Goal: Task Accomplishment & Management: Use online tool/utility

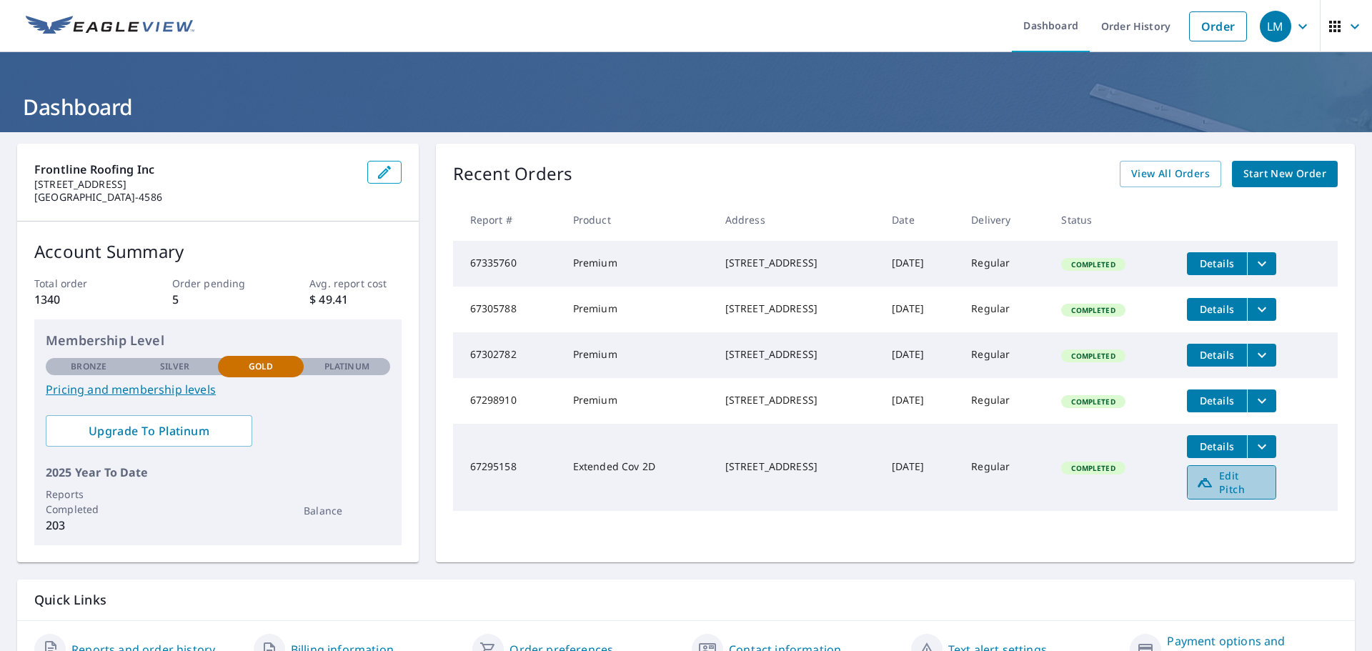
click at [1263, 496] on span "Edit Pitch" at bounding box center [1231, 482] width 71 height 27
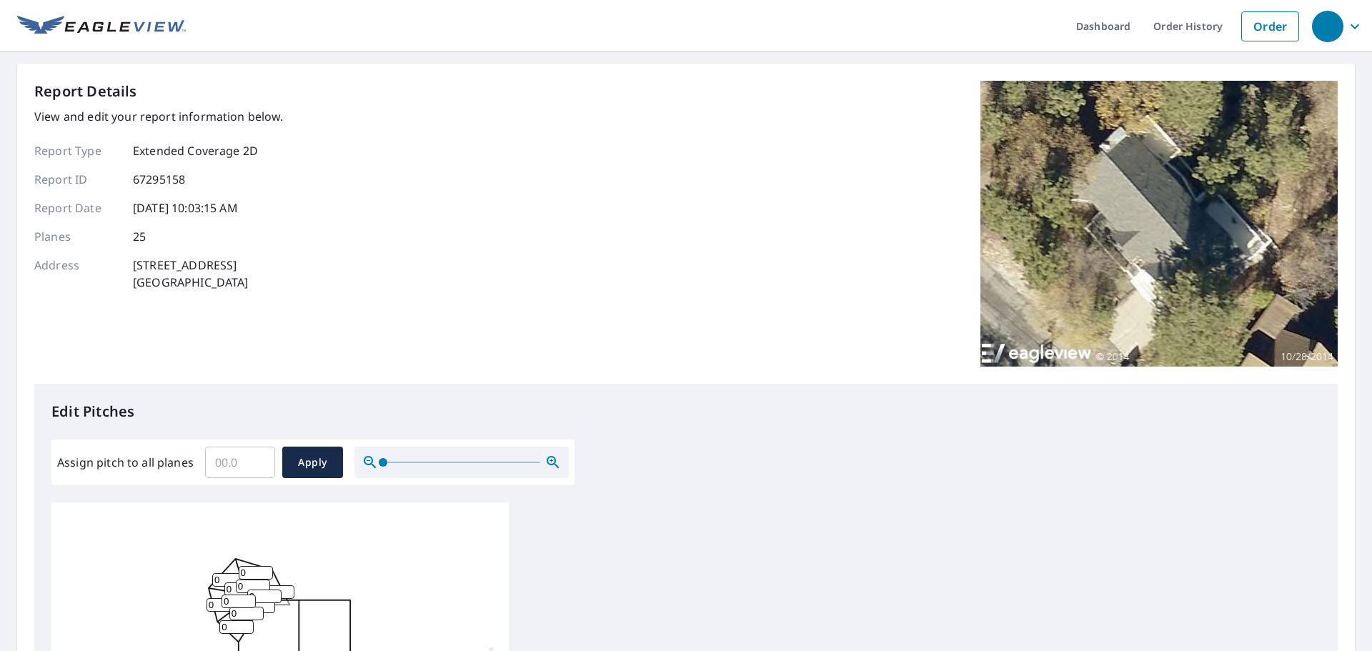
click at [217, 459] on input "Assign pitch to all planes" at bounding box center [240, 462] width 70 height 40
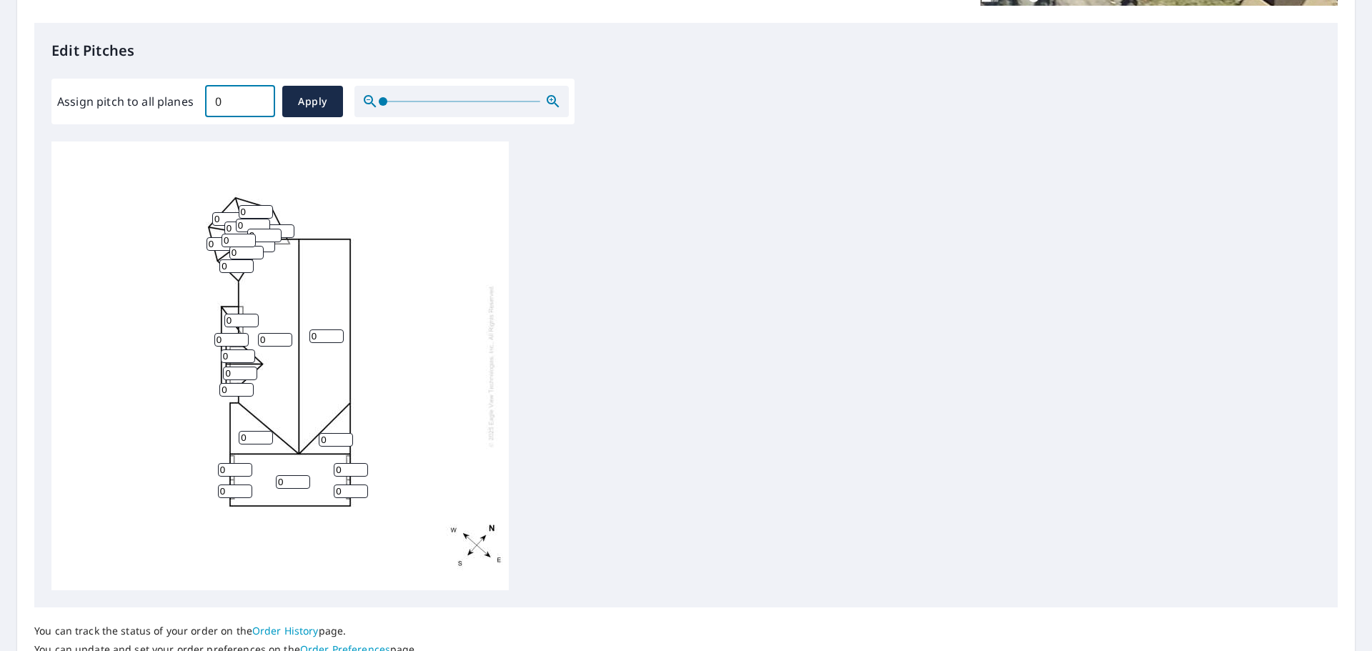
scroll to position [381, 0]
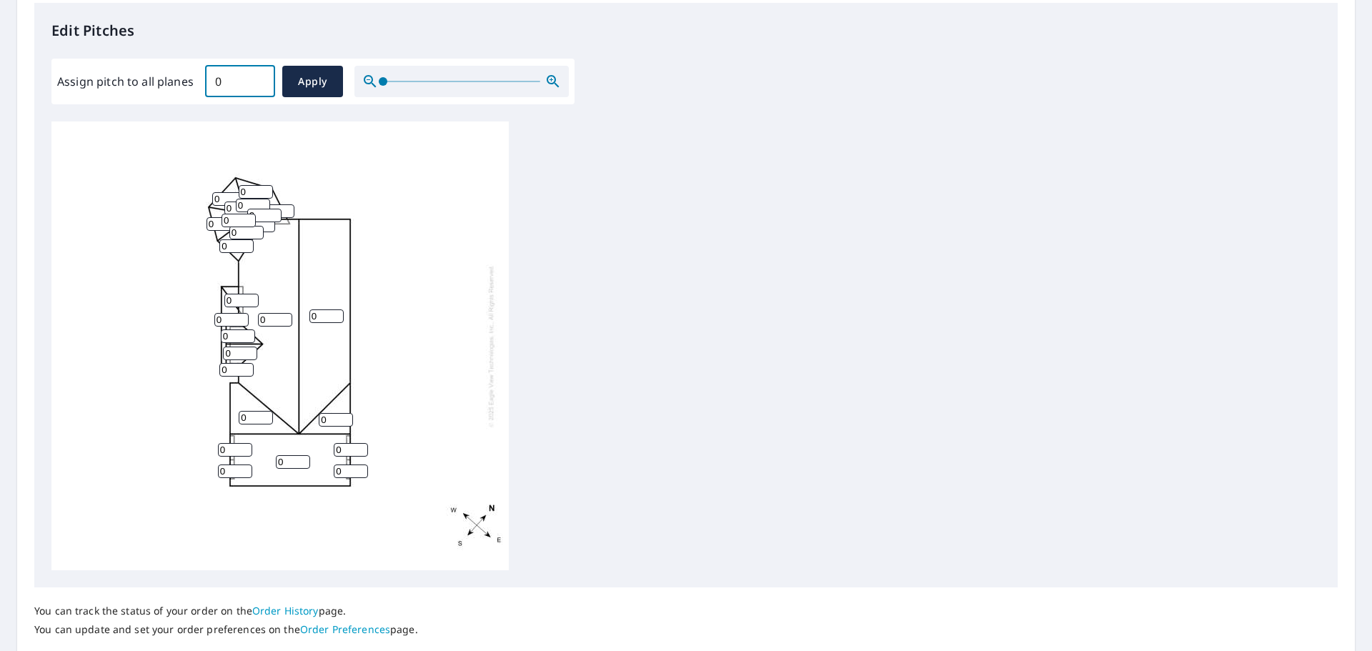
drag, startPoint x: 223, startPoint y: 84, endPoint x: 182, endPoint y: 83, distance: 40.8
click at [182, 82] on div "Assign pitch to all planes 0 ​ Apply" at bounding box center [313, 81] width 512 height 31
type input "2"
click at [314, 84] on span "Apply" at bounding box center [313, 82] width 38 height 18
type input "2"
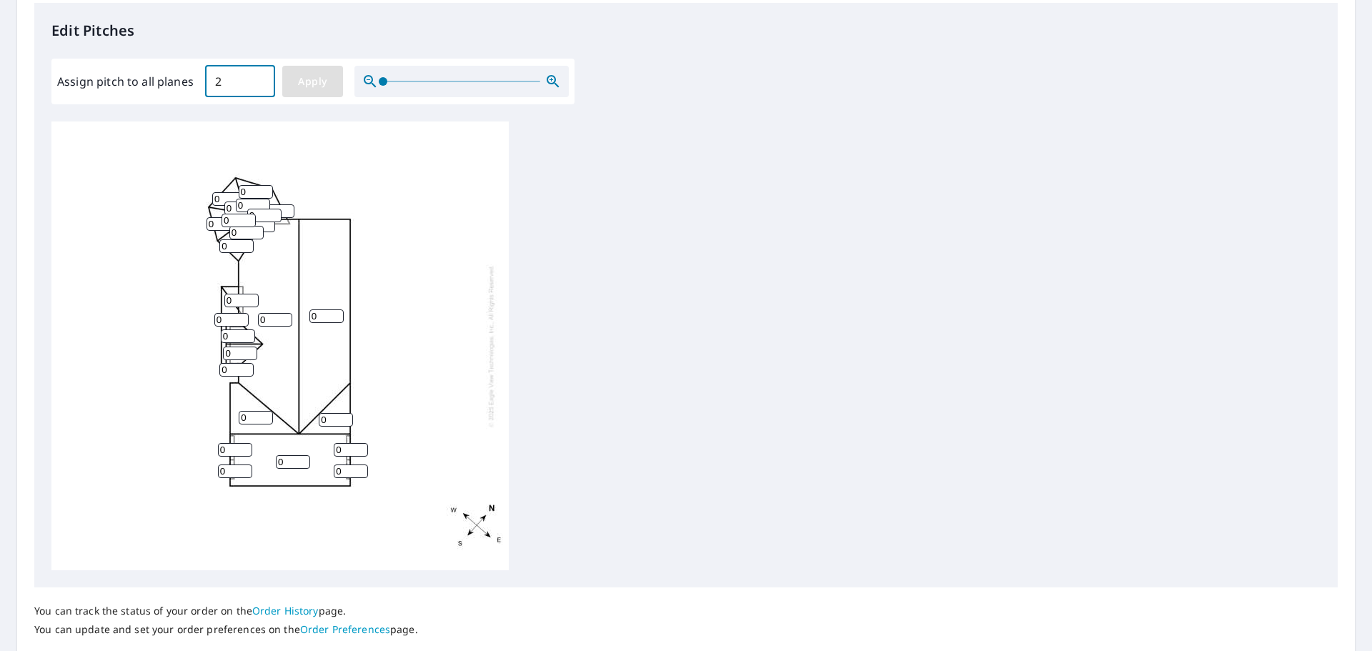
type input "2"
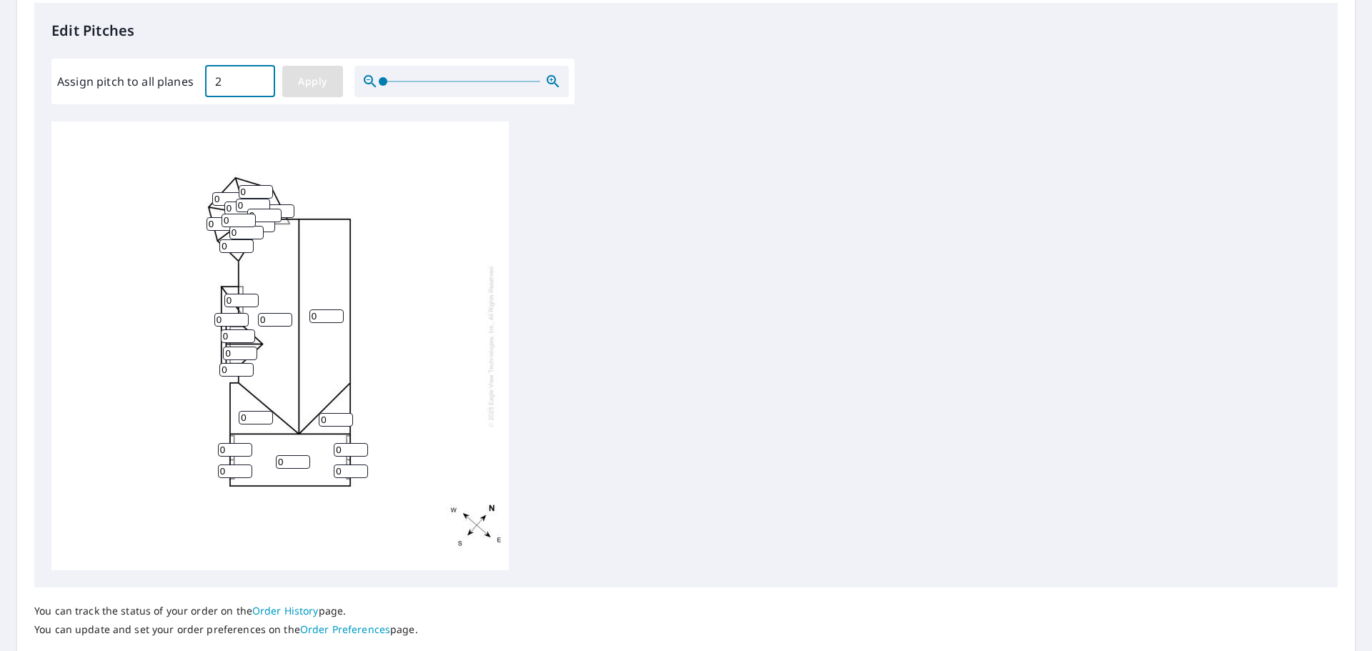
type input "2"
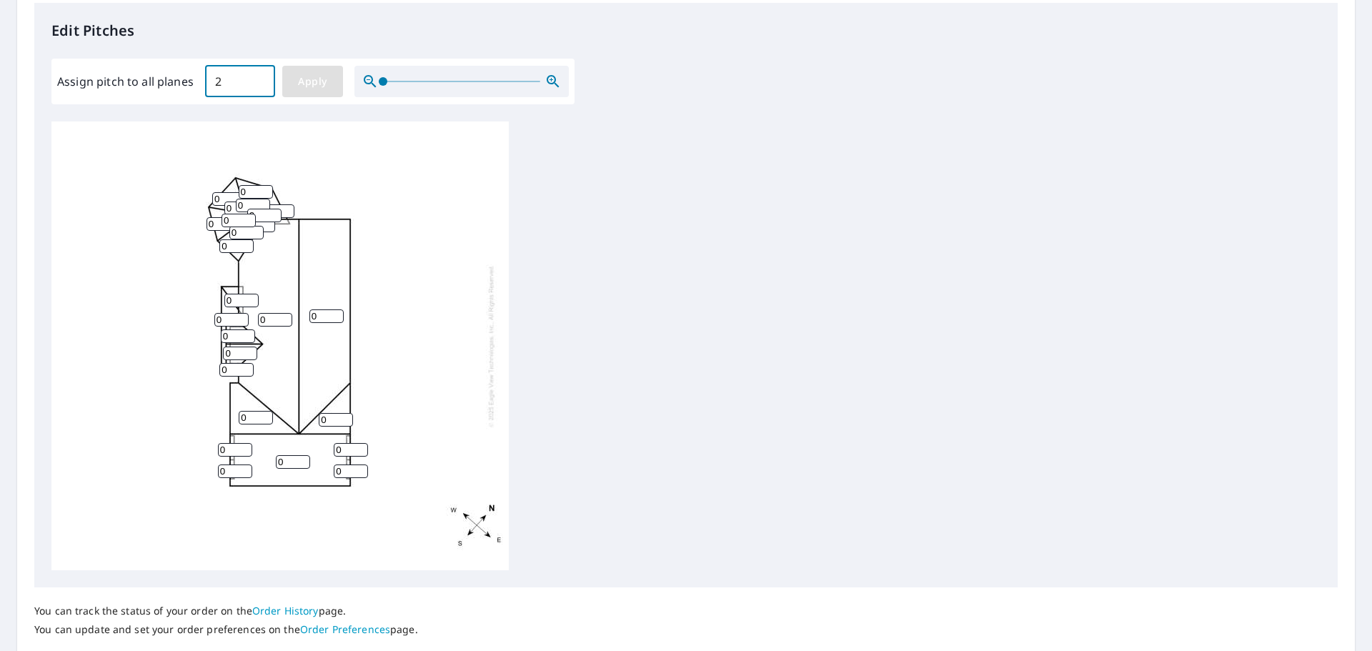
type input "2"
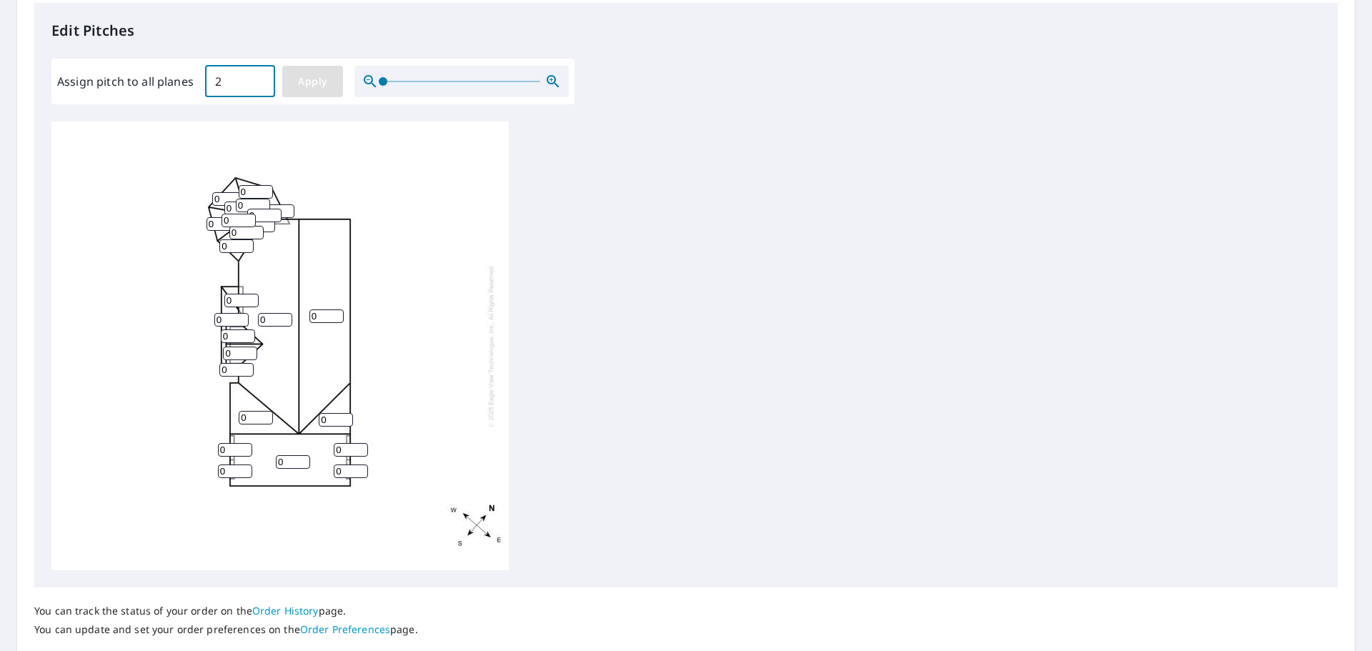
type input "2"
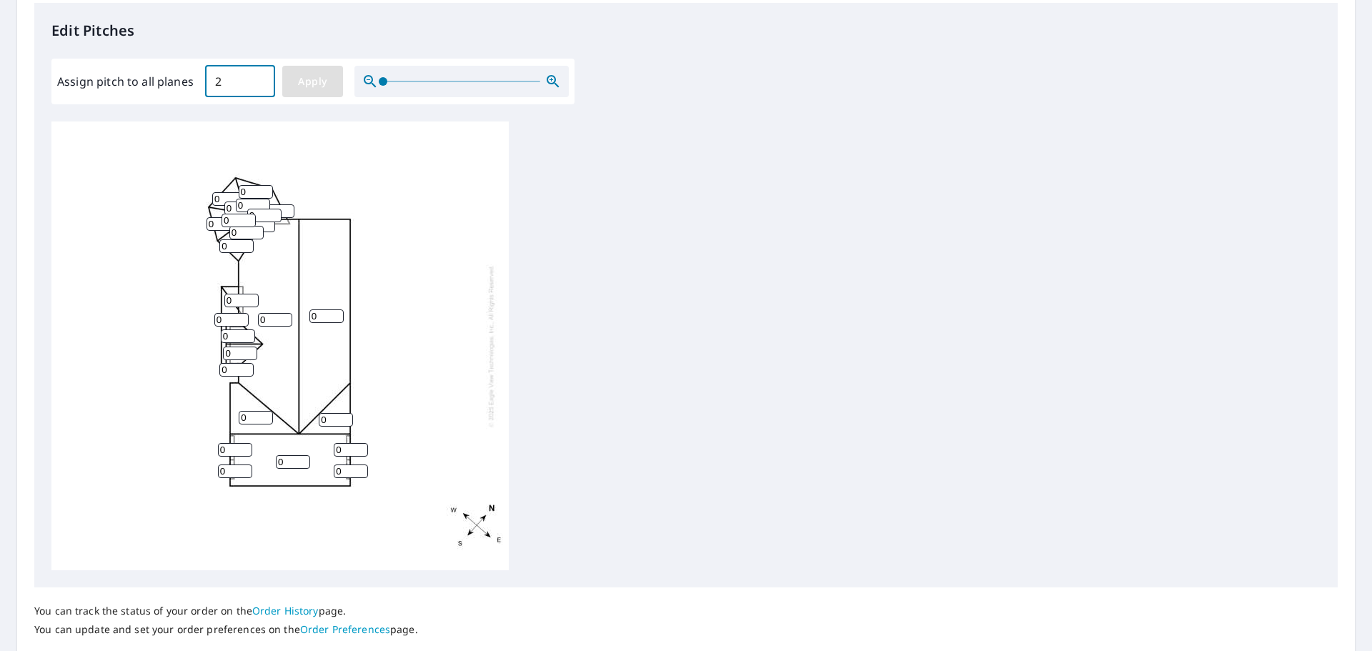
type input "2"
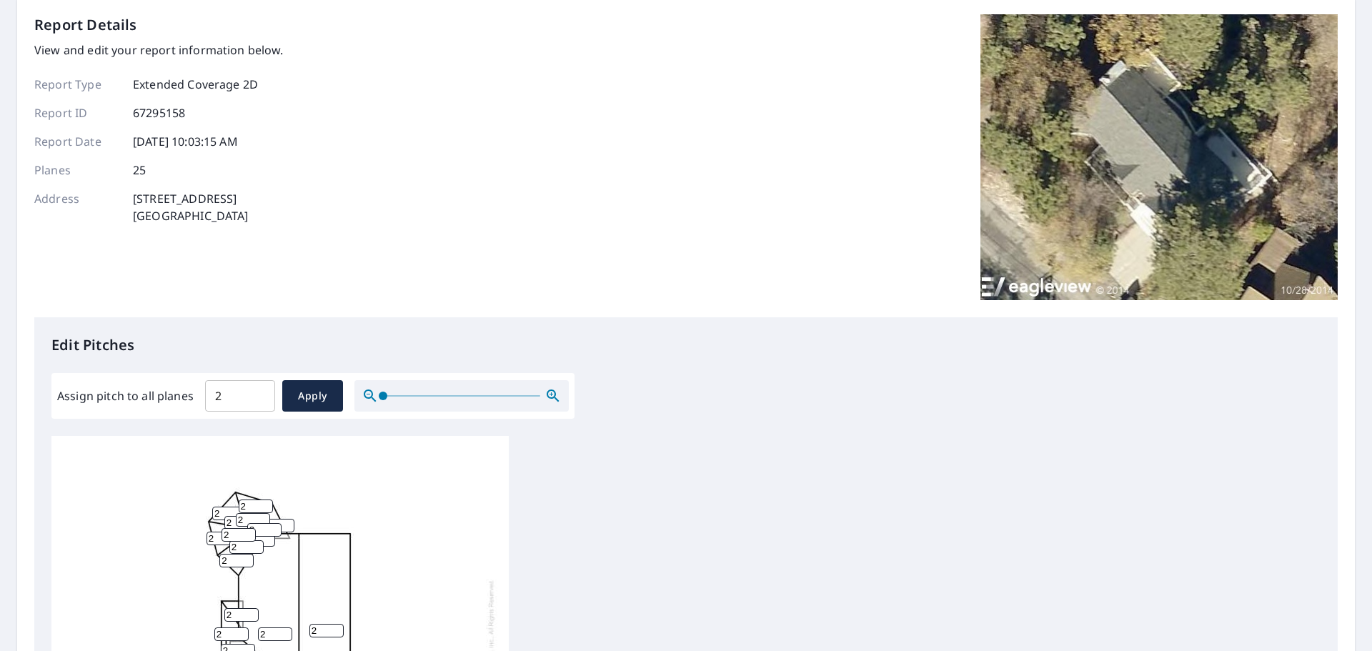
scroll to position [0, 0]
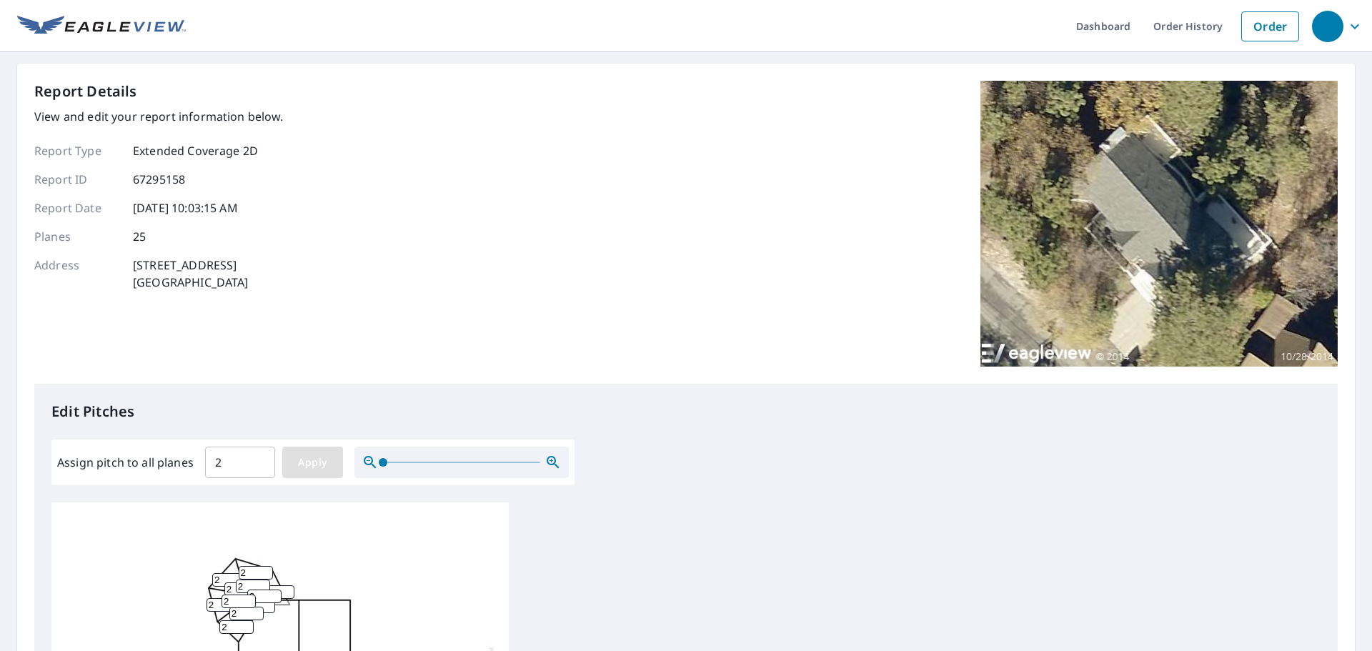
drag, startPoint x: 302, startPoint y: 468, endPoint x: 314, endPoint y: 465, distance: 13.2
click at [302, 467] on span "Apply" at bounding box center [313, 463] width 38 height 18
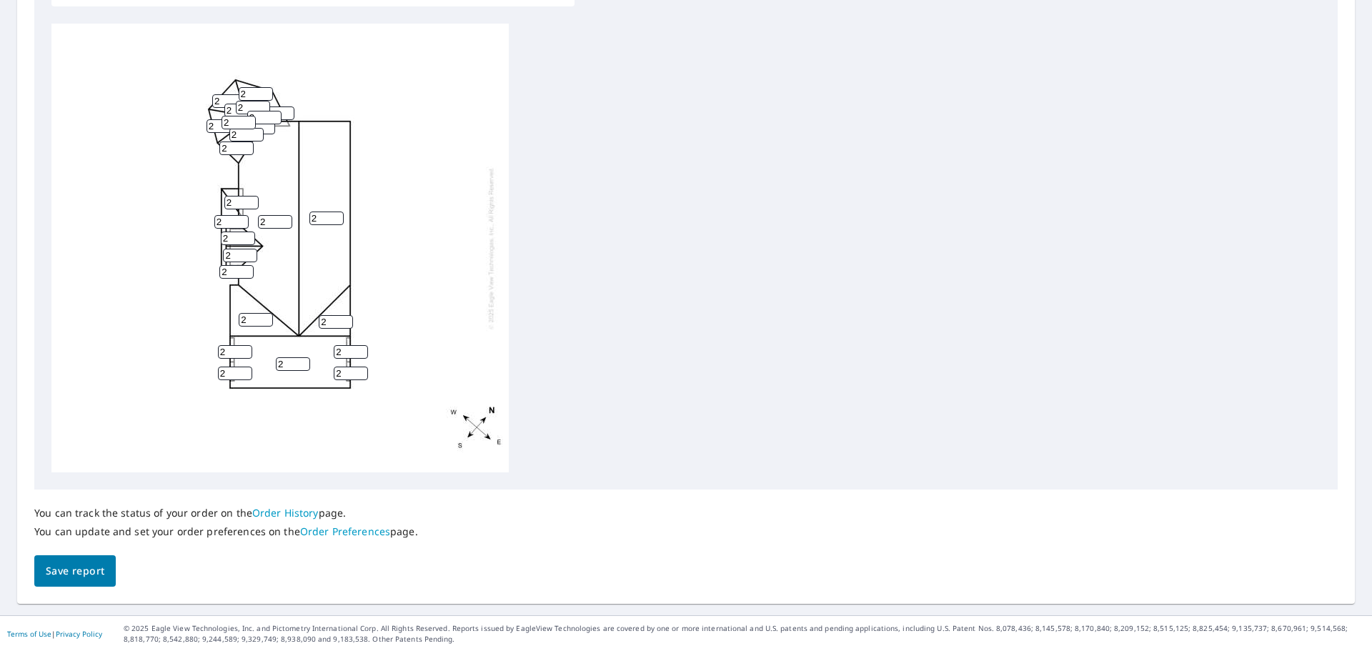
scroll to position [479, 0]
click at [52, 575] on span "Save report" at bounding box center [75, 571] width 59 height 18
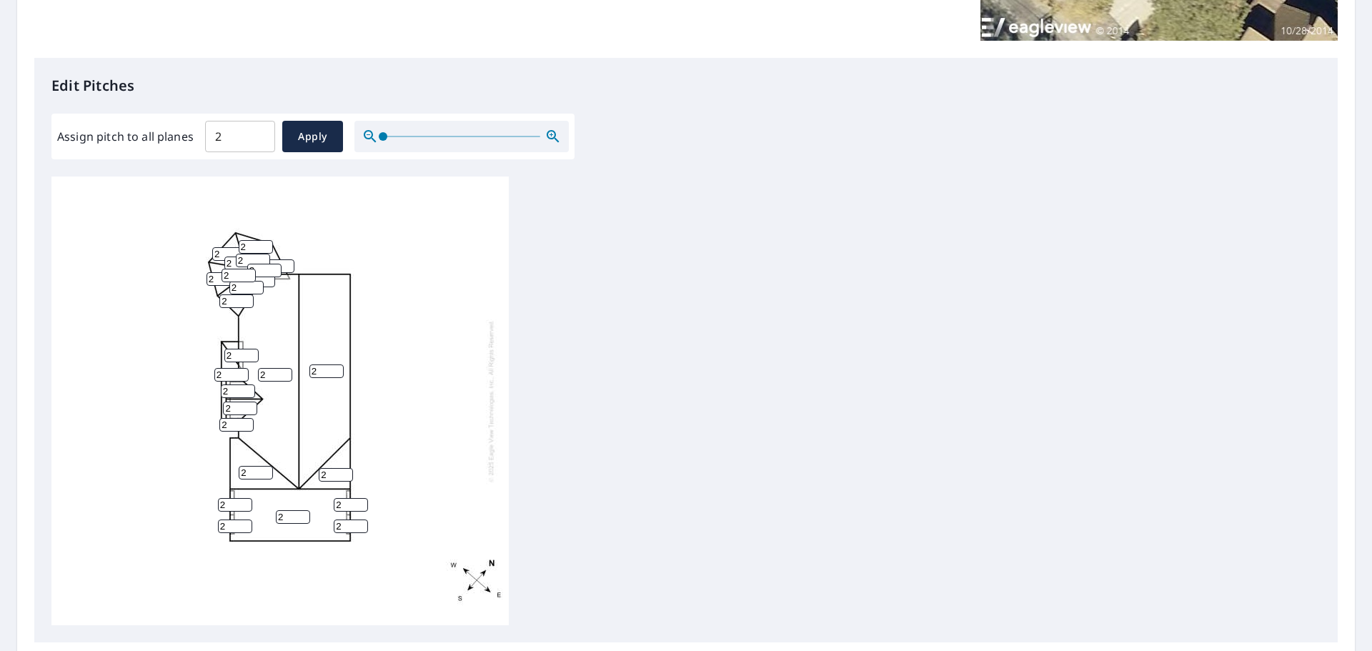
scroll to position [0, 0]
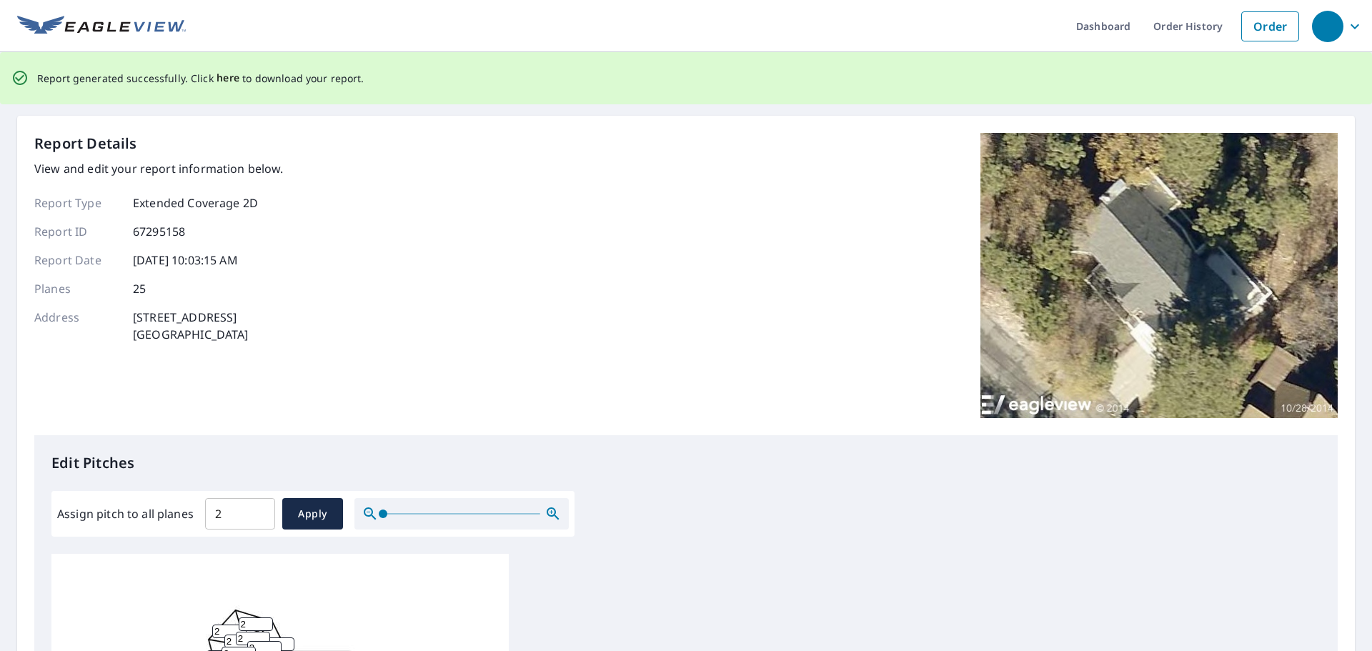
click at [221, 80] on span "here" at bounding box center [228, 78] width 24 height 18
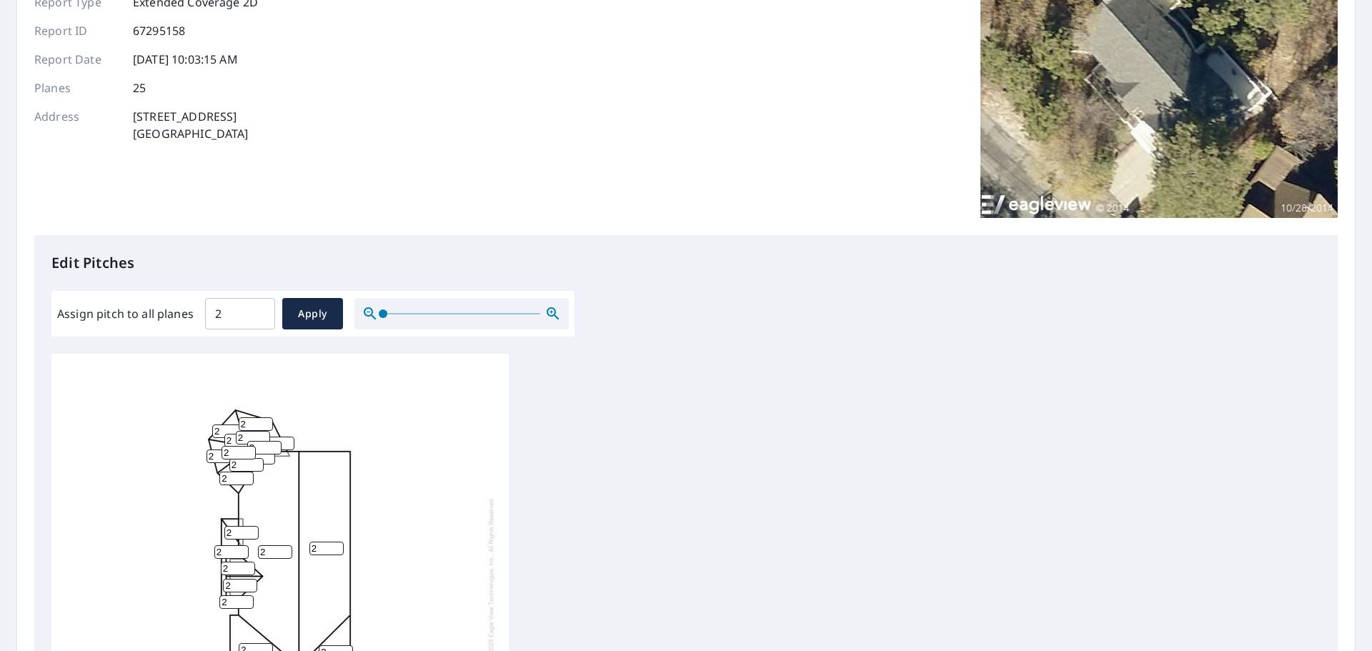
scroll to position [191, 0]
